Goal: Information Seeking & Learning: Learn about a topic

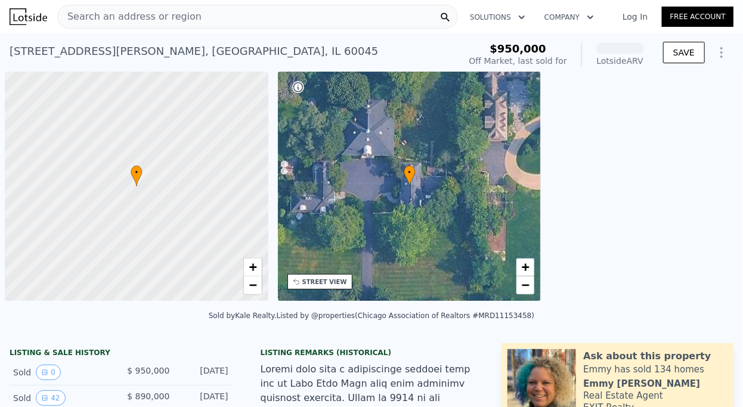
scroll to position [0, 5]
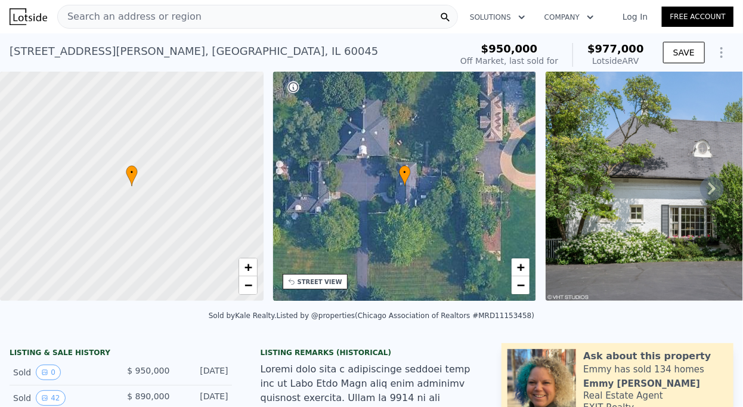
click at [215, 20] on div "Search an address or region" at bounding box center [257, 17] width 401 height 24
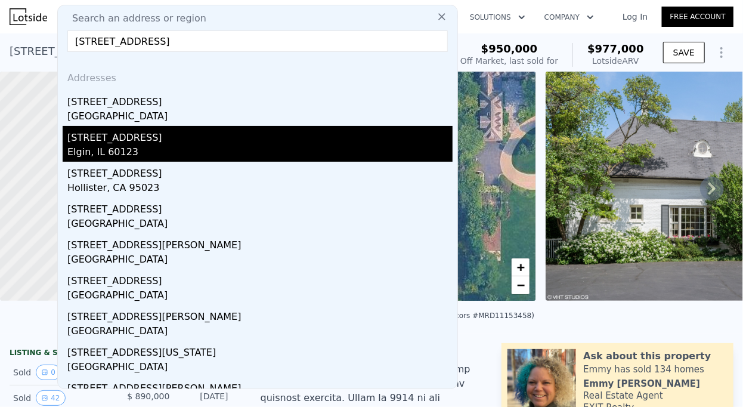
type input "[STREET_ADDRESS]"
click at [183, 155] on div "Elgin, IL 60123" at bounding box center [259, 153] width 385 height 17
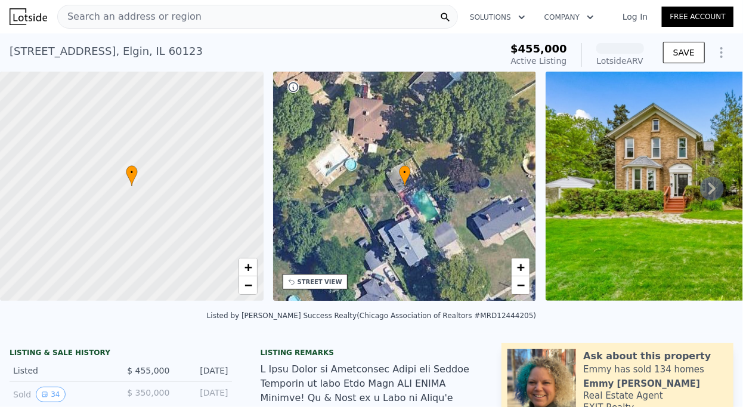
scroll to position [179, 0]
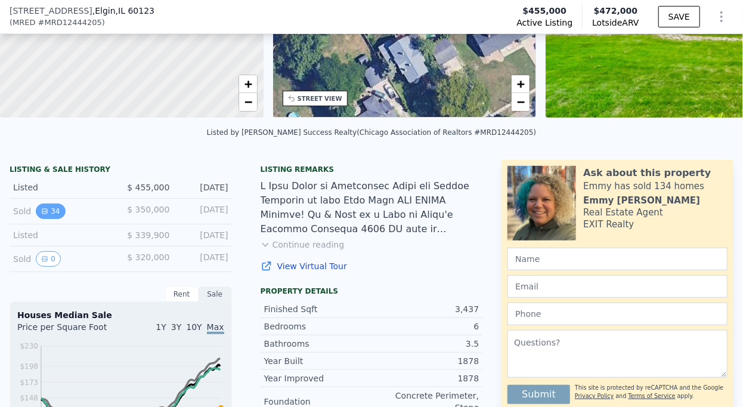
click at [53, 206] on button "34" at bounding box center [50, 211] width 29 height 16
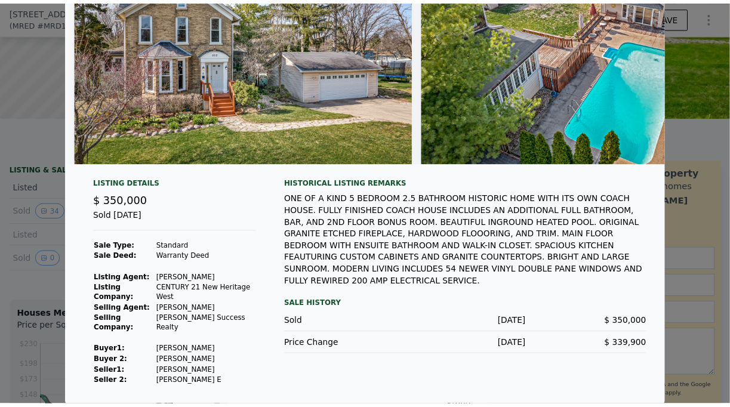
scroll to position [0, 0]
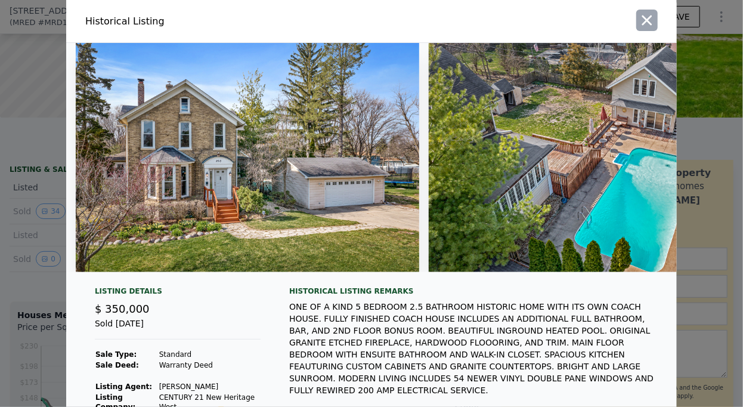
click at [656, 18] on button "button" at bounding box center [647, 20] width 21 height 21
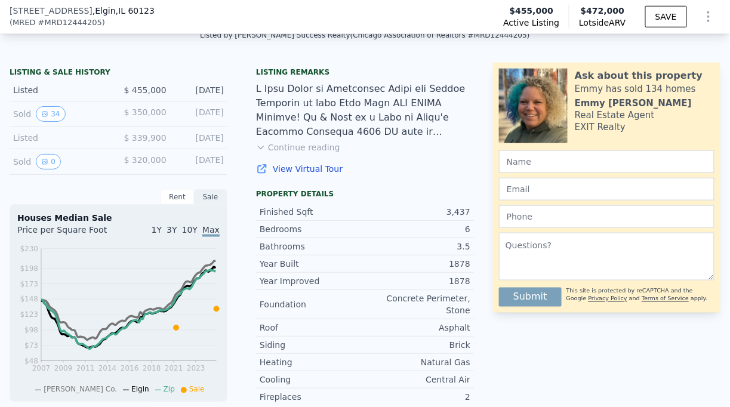
scroll to position [290, 0]
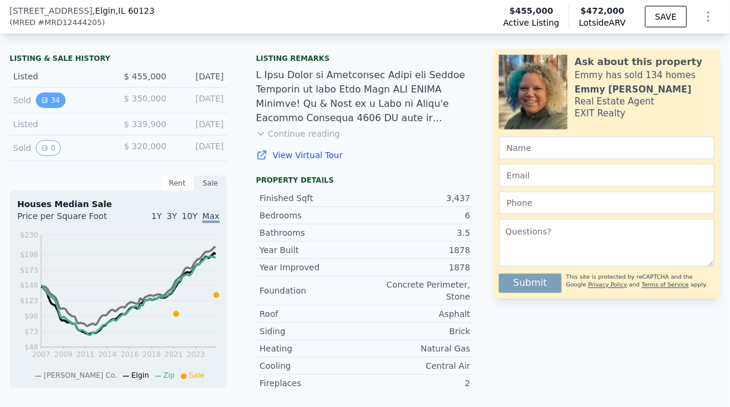
click at [47, 100] on icon "View historical data" at bounding box center [44, 100] width 7 height 7
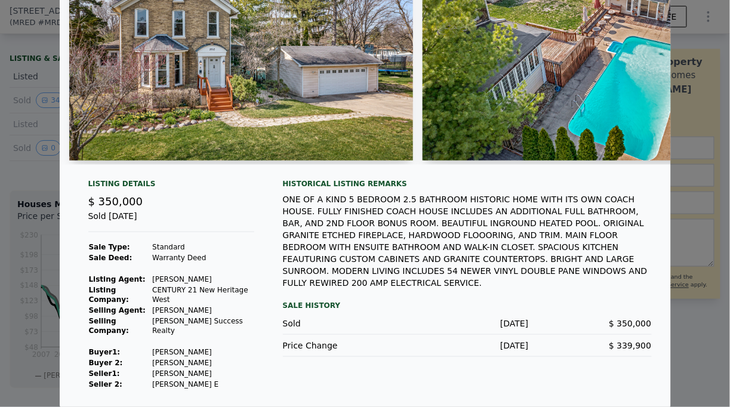
scroll to position [0, 0]
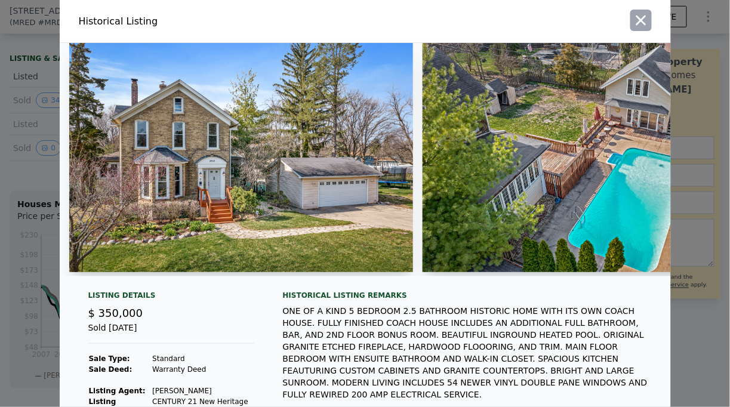
click at [644, 19] on icon "button" at bounding box center [640, 20] width 17 height 17
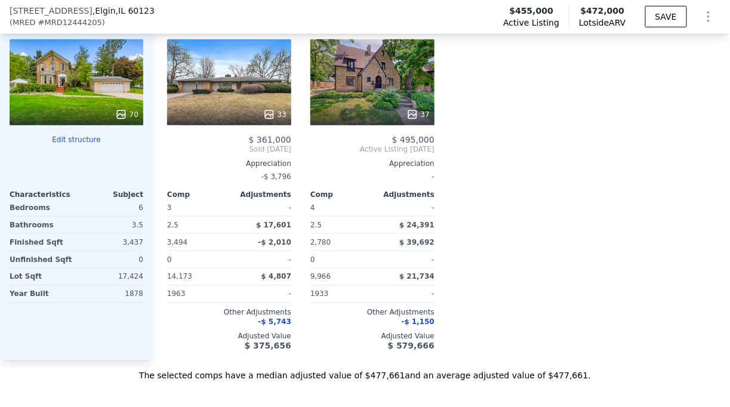
scroll to position [1471, 0]
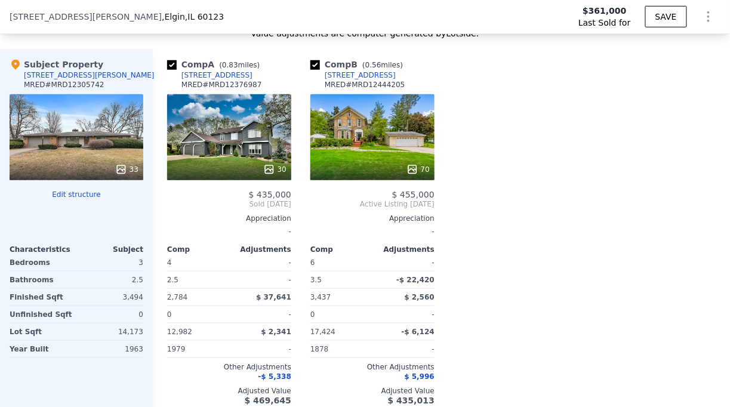
scroll to position [1431, 0]
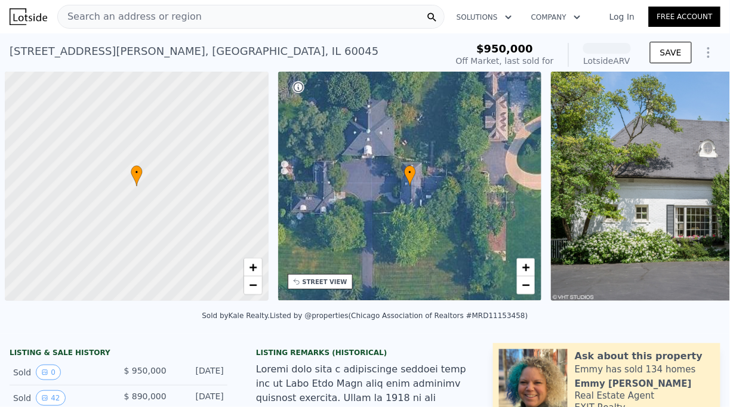
scroll to position [0, 5]
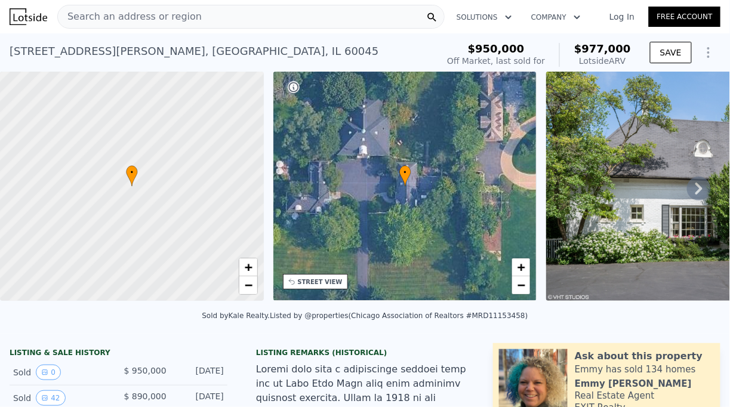
click at [181, 14] on span "Search an address or region" at bounding box center [130, 17] width 144 height 14
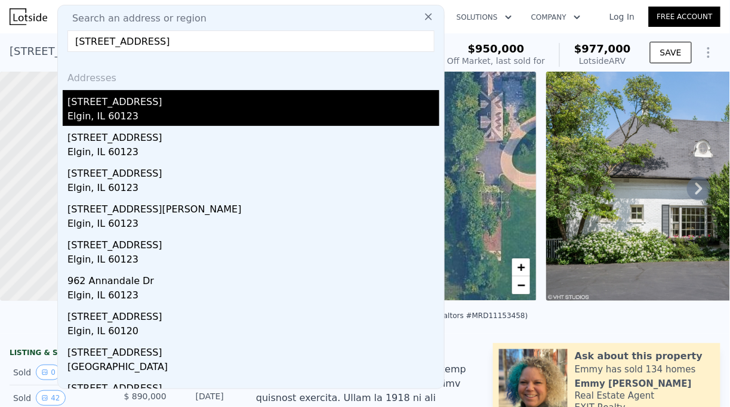
type input "962 South St, Elgin, IL 60123"
click at [119, 118] on div "Elgin, IL 60123" at bounding box center [253, 117] width 372 height 17
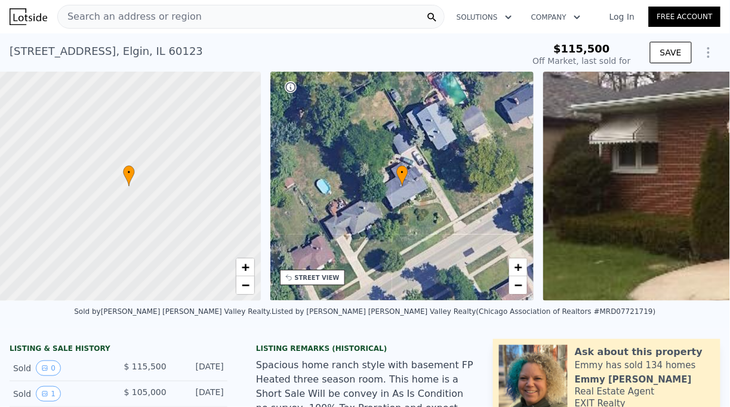
scroll to position [0, 5]
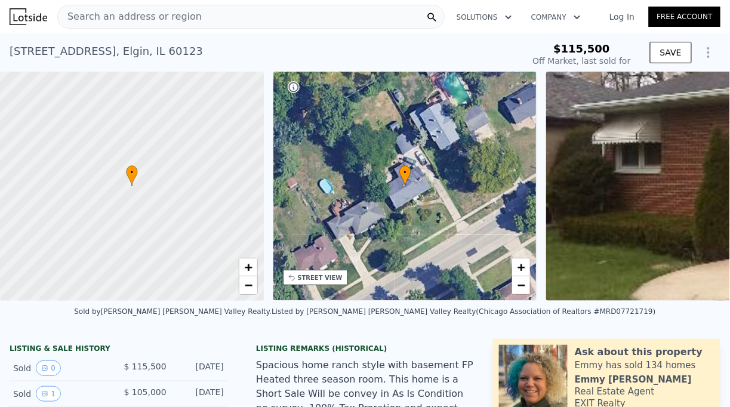
type input "$ 306,000"
type input "$ 174,702"
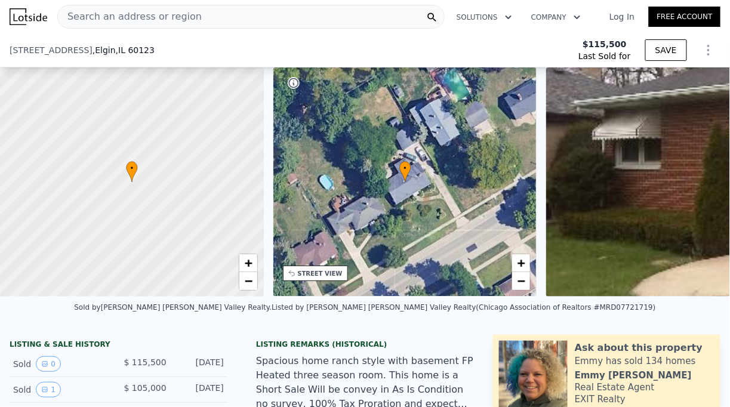
scroll to position [144, 0]
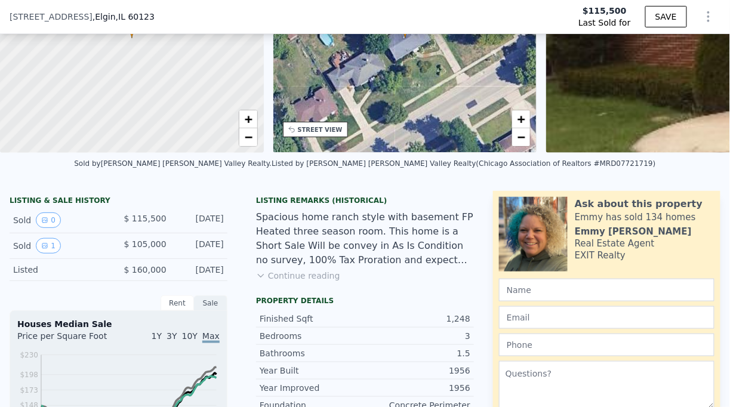
click at [308, 277] on button "Continue reading" at bounding box center [298, 276] width 84 height 12
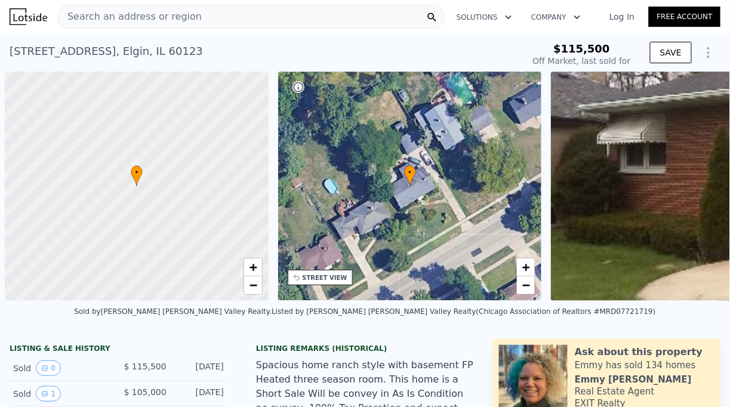
scroll to position [0, 5]
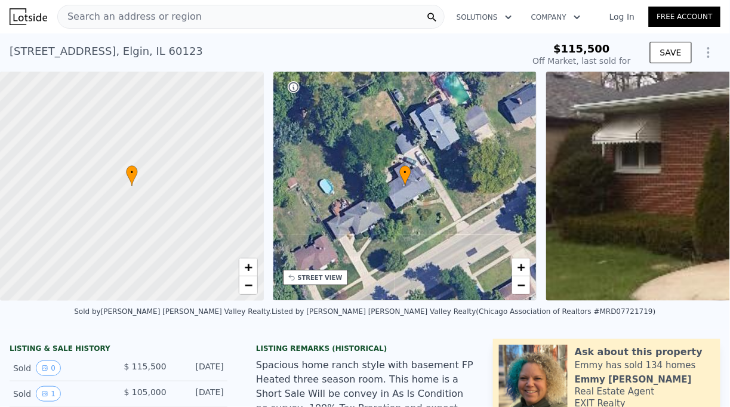
click at [183, 21] on span "Search an address or region" at bounding box center [130, 17] width 144 height 14
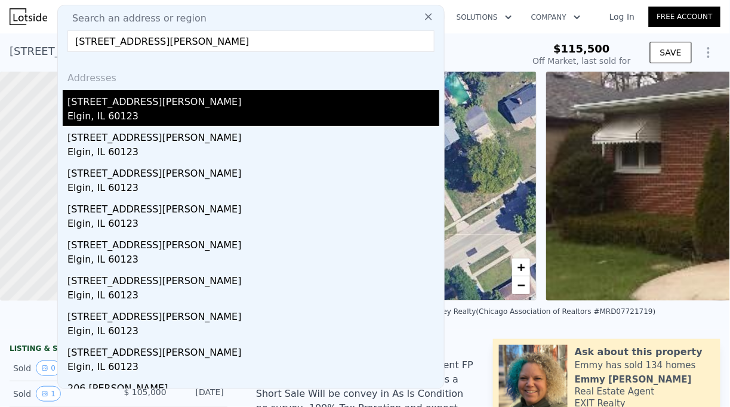
type input "235 Walter Ct, Elgin, IL 60123"
click at [156, 104] on div "235 Walter Ct" at bounding box center [253, 99] width 372 height 19
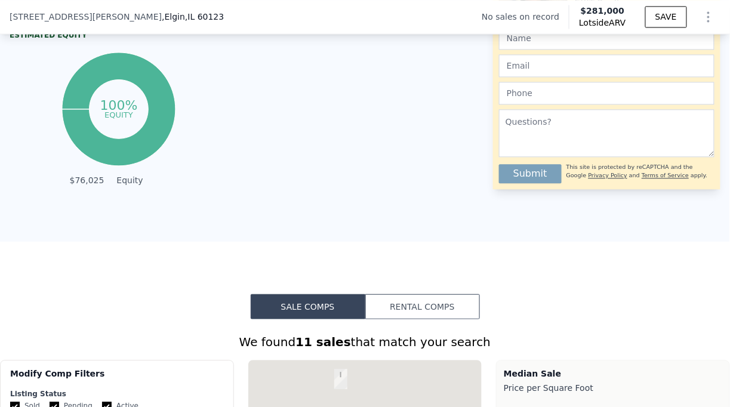
scroll to position [841, 0]
